Goal: Information Seeking & Learning: Understand process/instructions

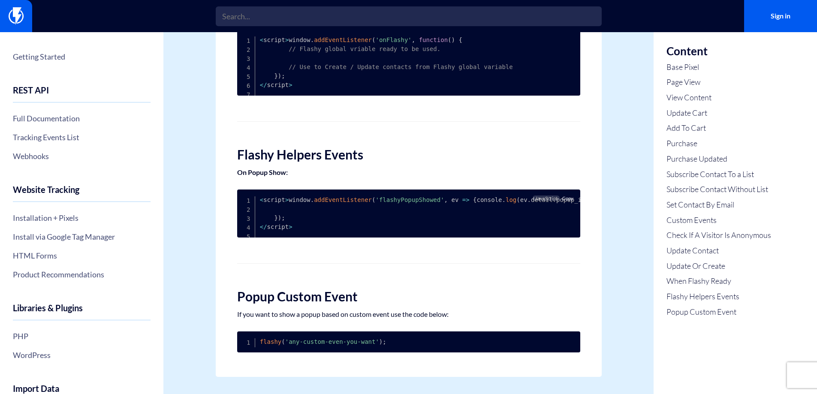
click at [569, 195] on span "Copy" at bounding box center [567, 198] width 11 height 6
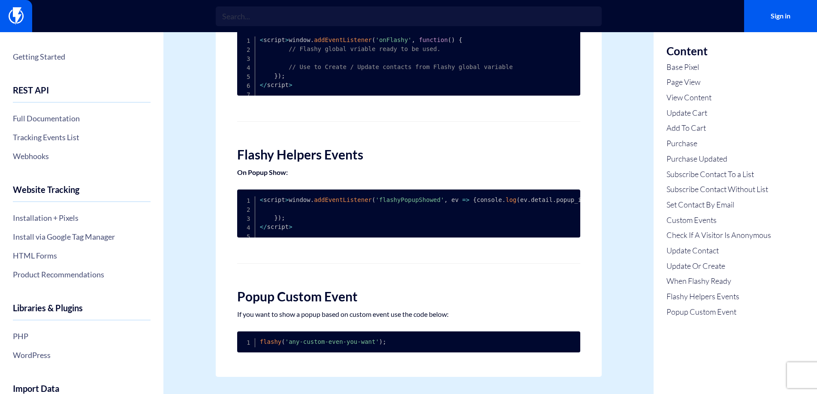
scroll to position [2713, 0]
